Goal: Task Accomplishment & Management: Complete application form

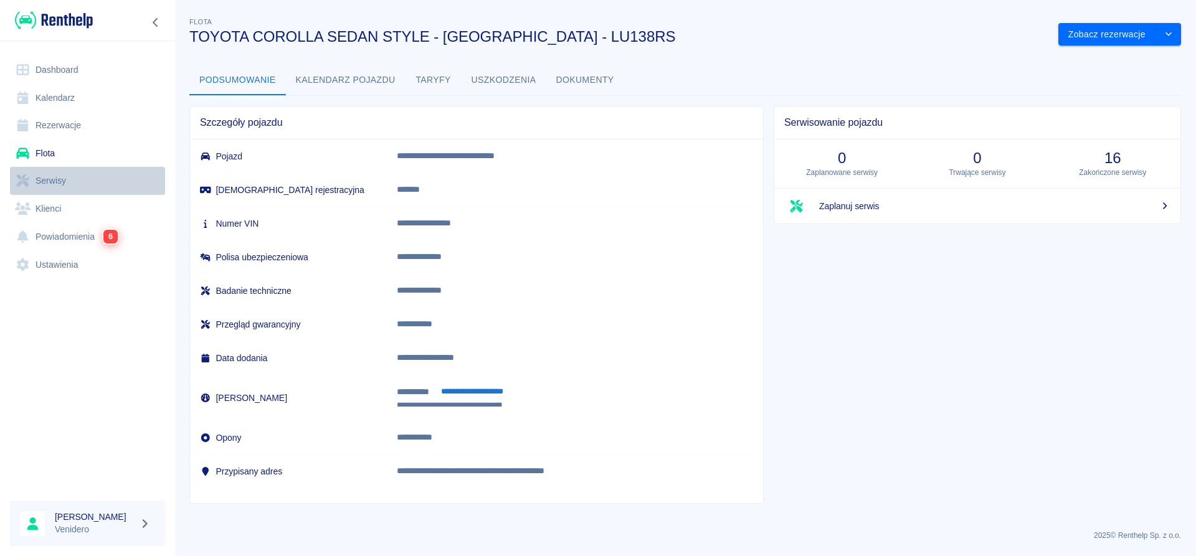
click at [56, 181] on link "Serwisy" at bounding box center [87, 181] width 155 height 28
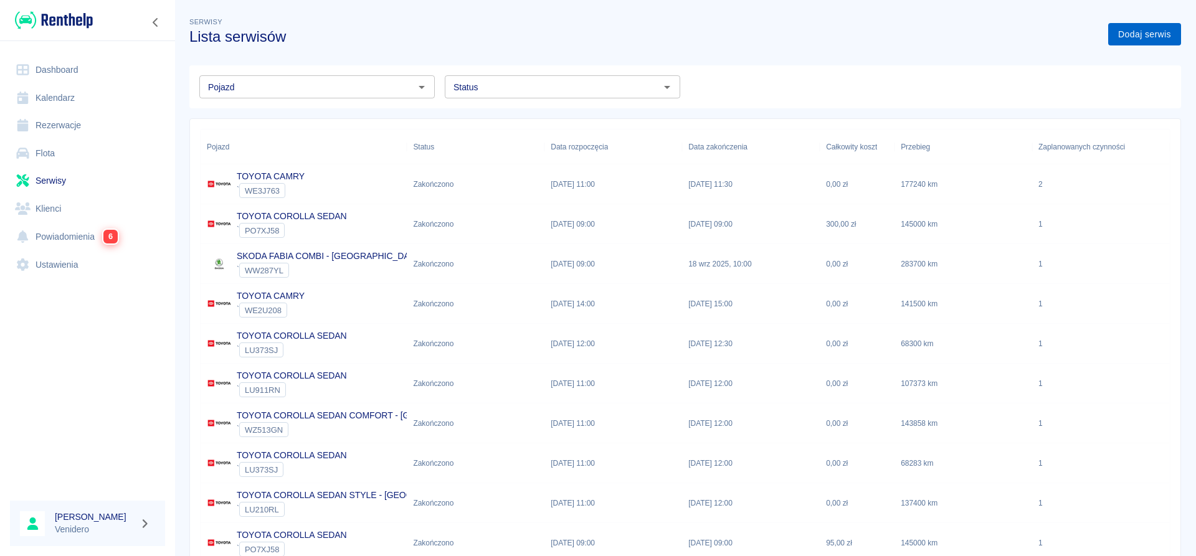
click at [1136, 33] on link "Dodaj serwis" at bounding box center [1144, 34] width 73 height 23
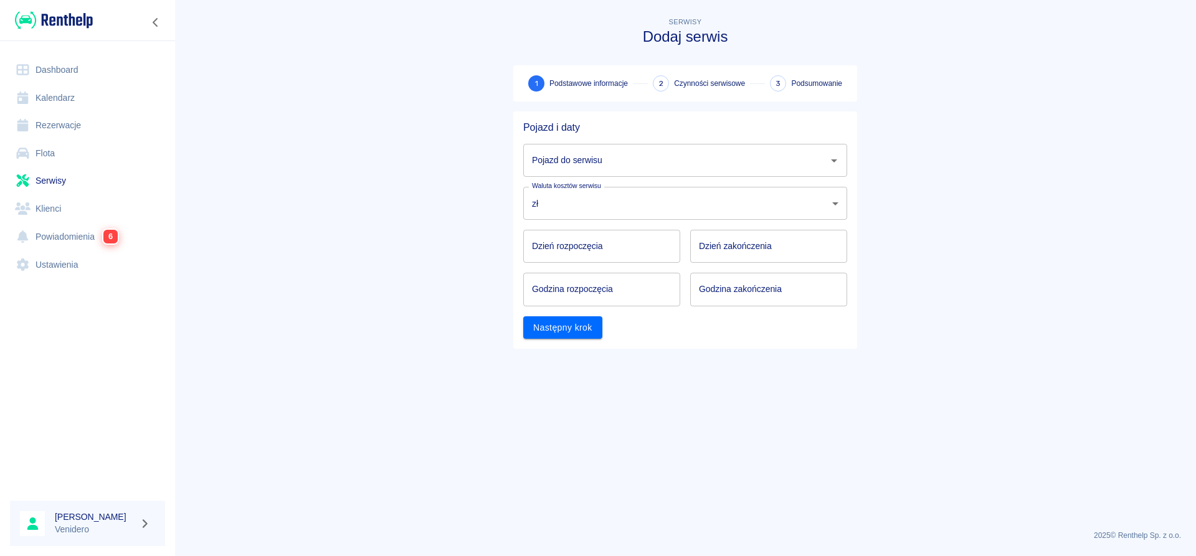
click at [605, 164] on input "Pojazd do serwisu" at bounding box center [676, 160] width 294 height 22
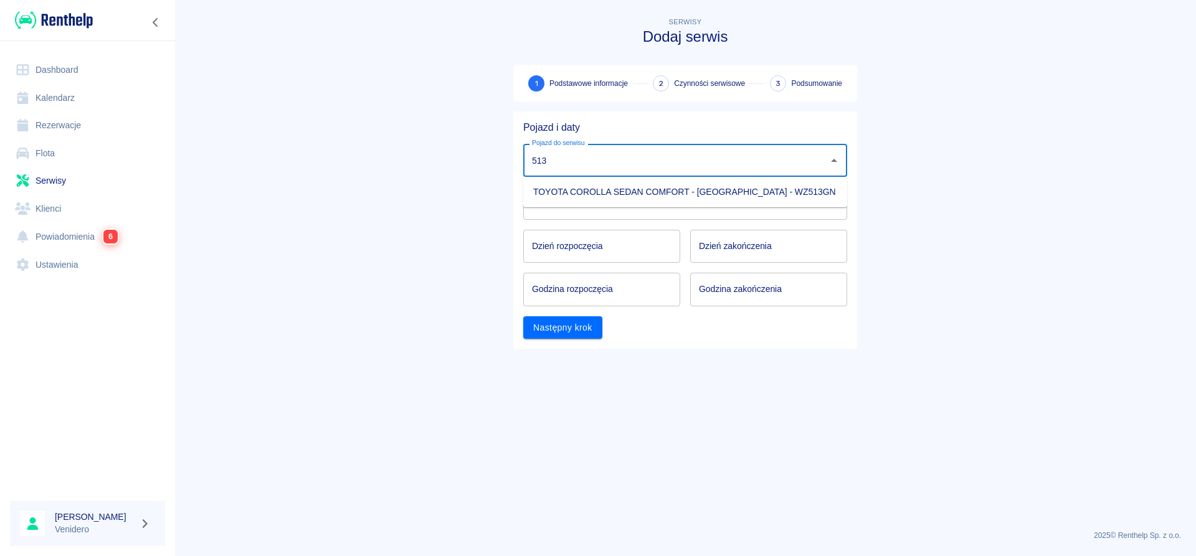
click at [592, 191] on li "TOYOTA COROLLA SEDAN COMFORT - [GEOGRAPHIC_DATA] - WZ513GN" at bounding box center [685, 192] width 324 height 21
type input "TOYOTA COROLLA SEDAN COMFORT - [GEOGRAPHIC_DATA] - WZ513GN"
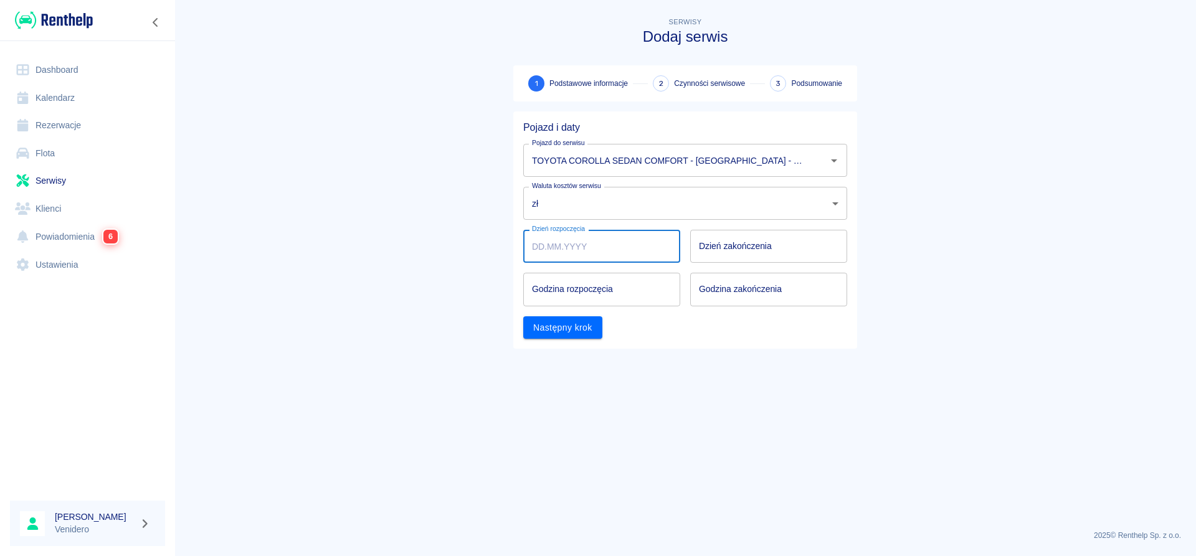
type input "DD.MM.YYYY"
click at [571, 249] on input "DD.MM.YYYY" at bounding box center [601, 246] width 157 height 33
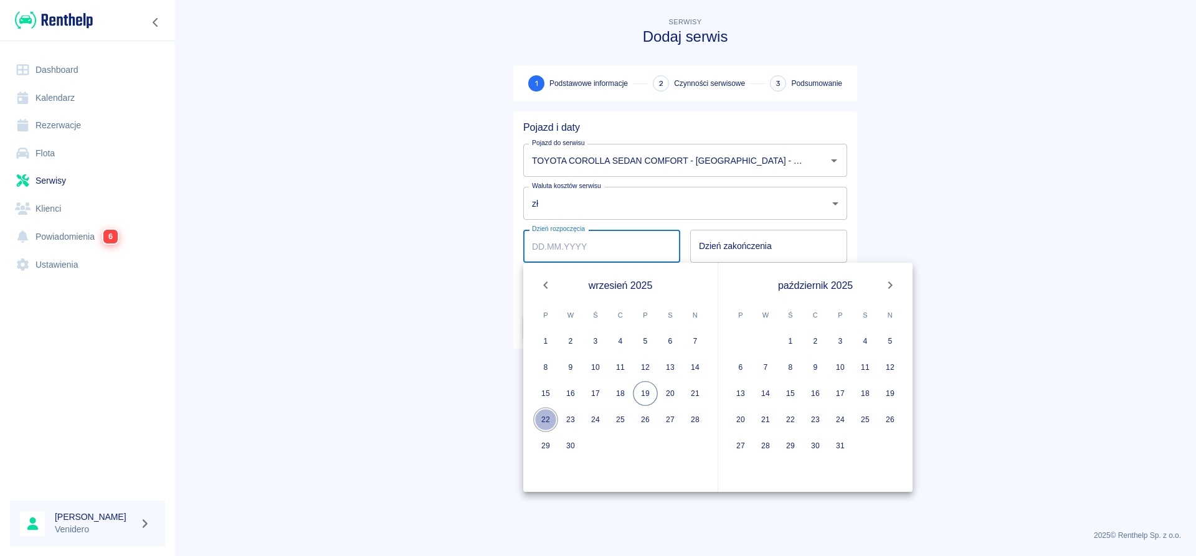
click at [540, 419] on button "22" at bounding box center [545, 419] width 25 height 25
type input "[DATE]"
type input "DD.MM.YYYY"
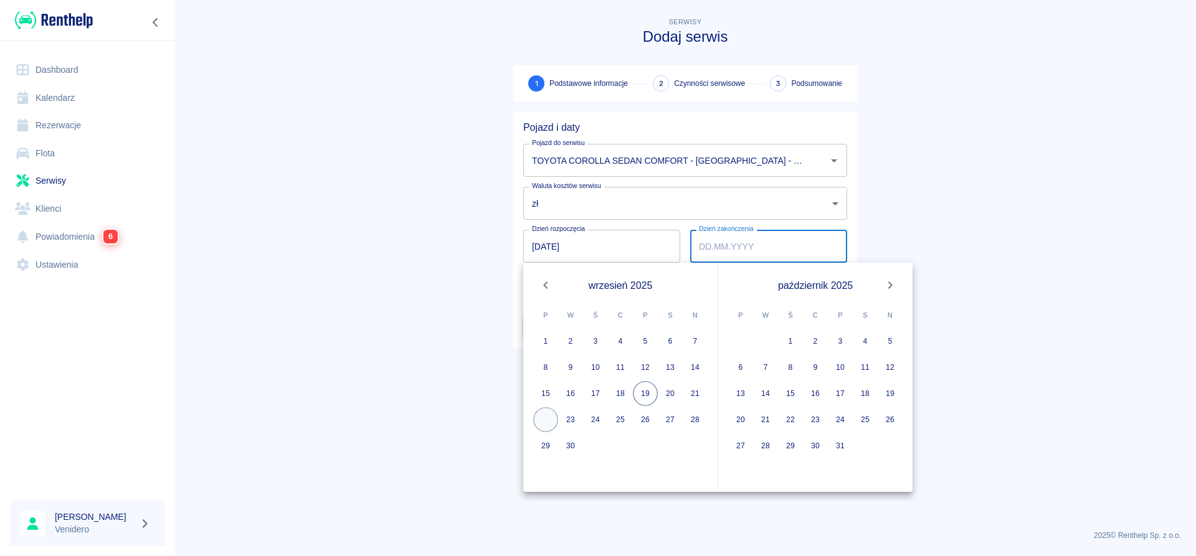
click at [544, 417] on button "22" at bounding box center [545, 419] width 25 height 25
type input "[DATE]"
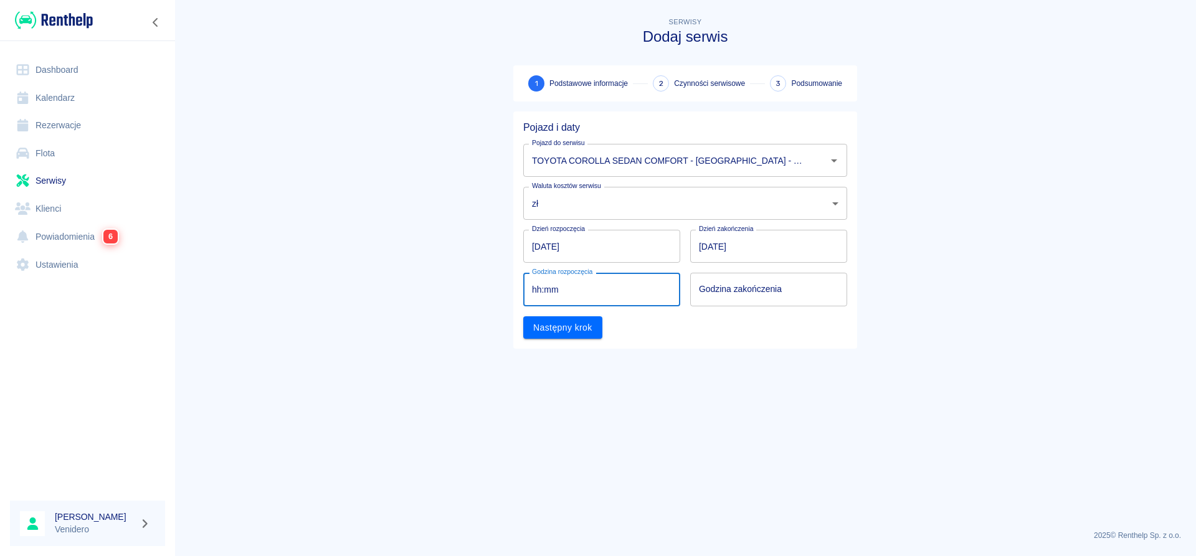
click at [561, 292] on input "hh:mm" at bounding box center [597, 289] width 148 height 33
click at [616, 297] on input "hh:mm" at bounding box center [597, 289] width 148 height 33
type input "09:00"
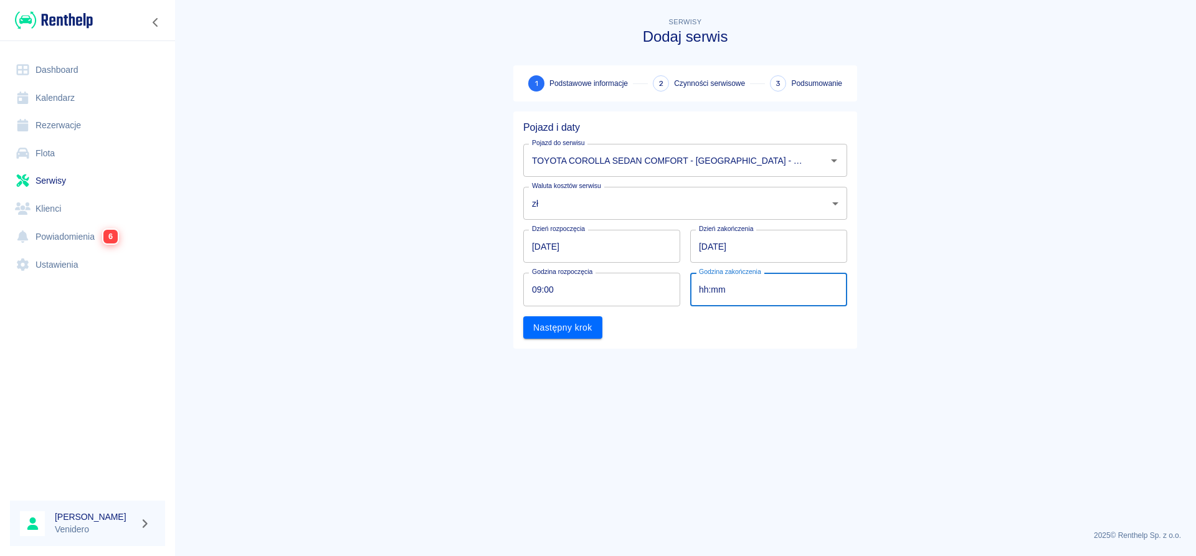
click at [747, 281] on input "hh:mm" at bounding box center [764, 289] width 148 height 33
type input "10:00"
click at [587, 328] on button "Następny krok" at bounding box center [562, 327] width 79 height 23
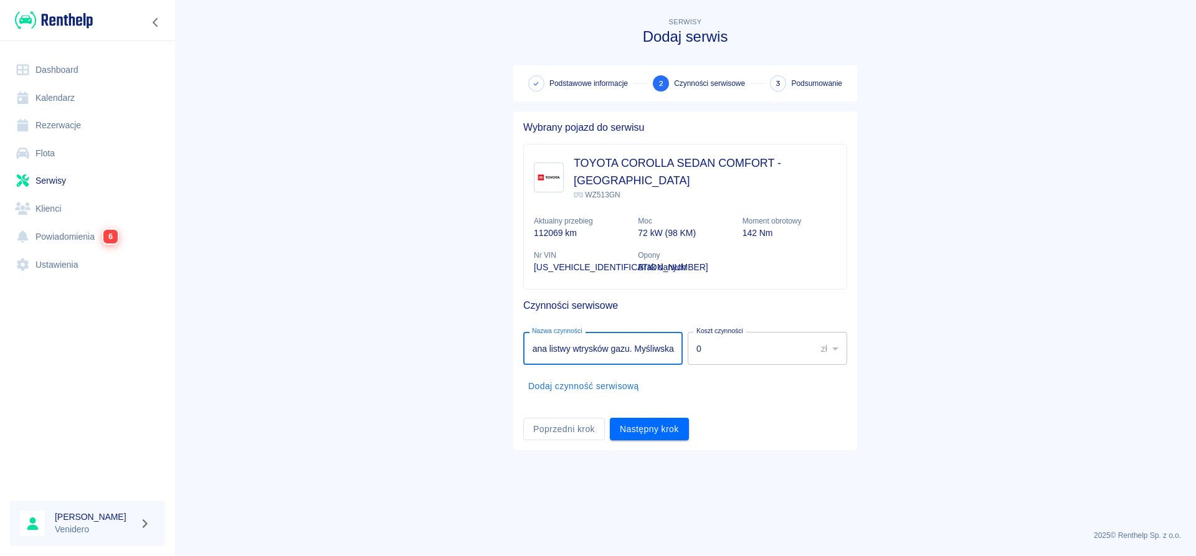
scroll to position [0, 24]
type input "Wymiana listwy wtrysków gazu. Myśliwska."
click at [647, 418] on button "Następny krok" at bounding box center [649, 429] width 79 height 23
